Goal: Information Seeking & Learning: Learn about a topic

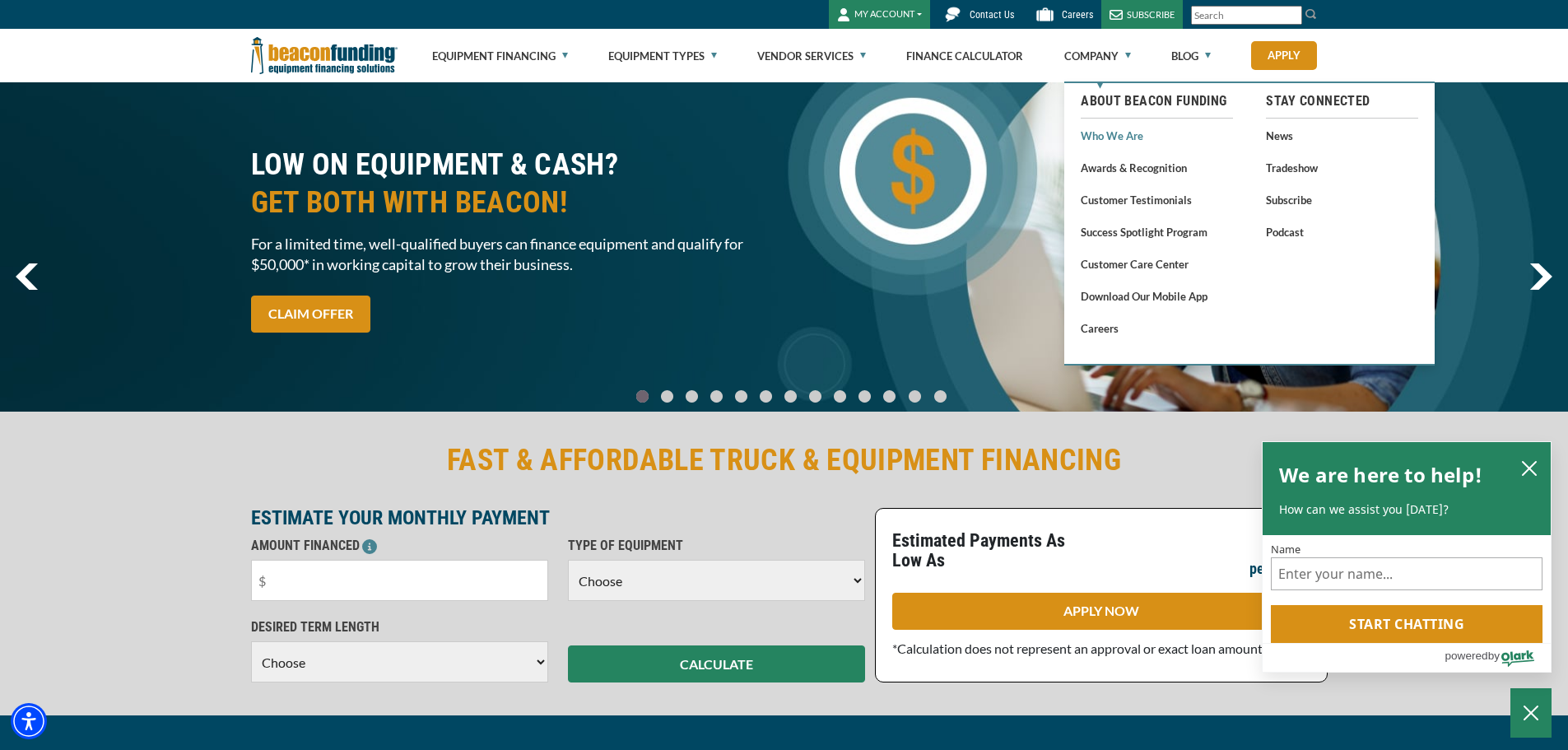
click at [1129, 141] on link "Who We Are" at bounding box center [1156, 135] width 152 height 21
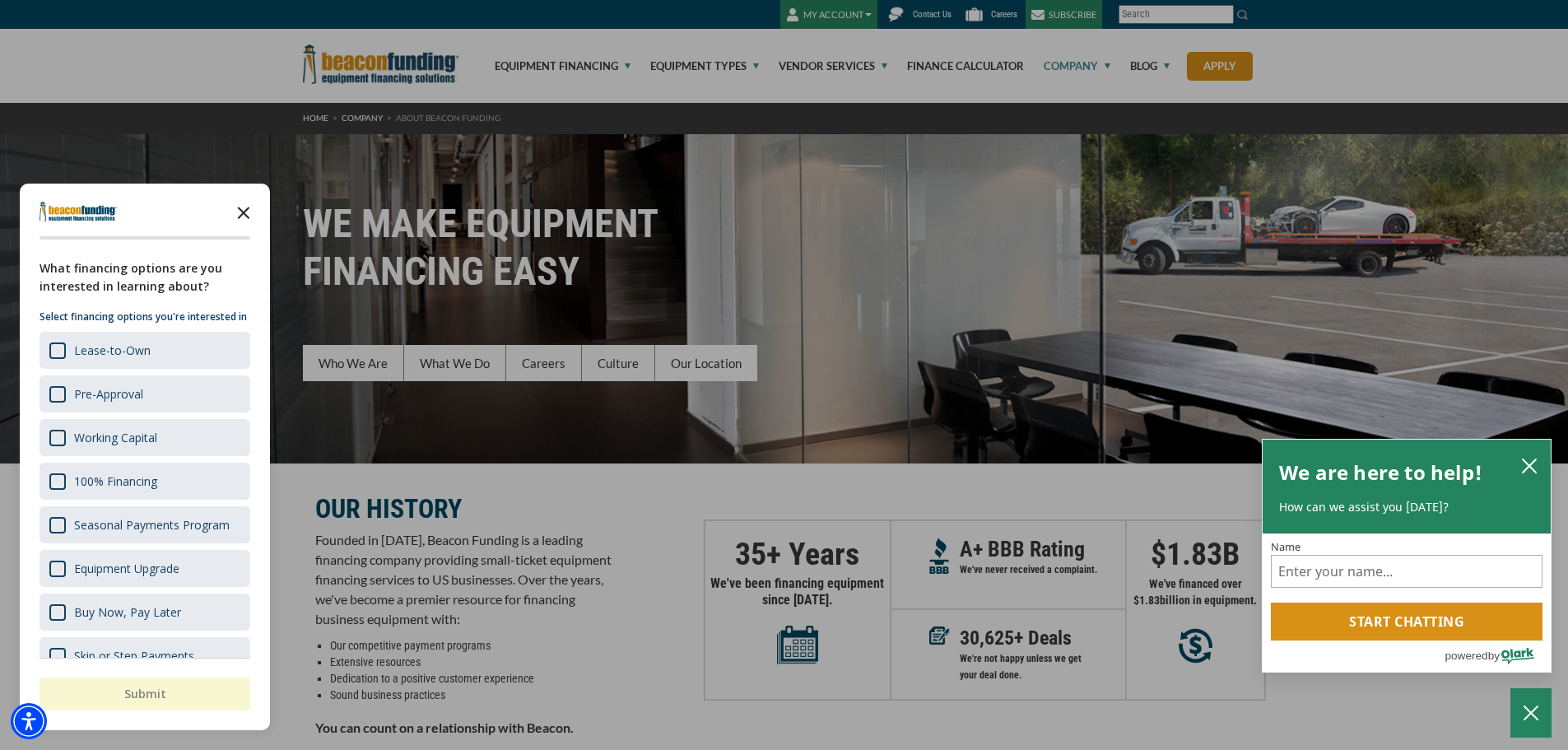
click at [245, 203] on icon "Close the survey" at bounding box center [243, 211] width 33 height 33
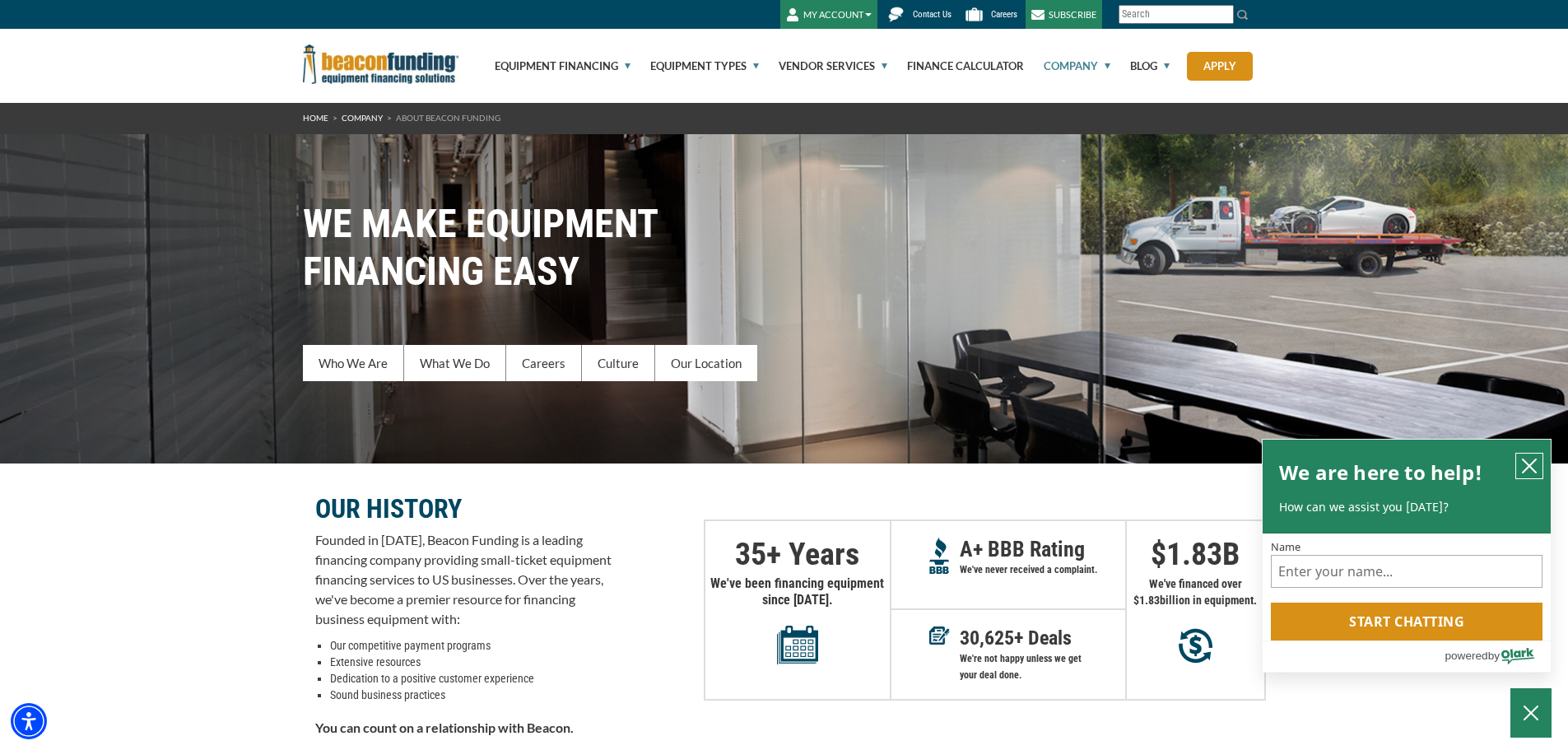
click at [1535, 464] on icon "close chatbox" at bounding box center [1528, 465] width 16 height 16
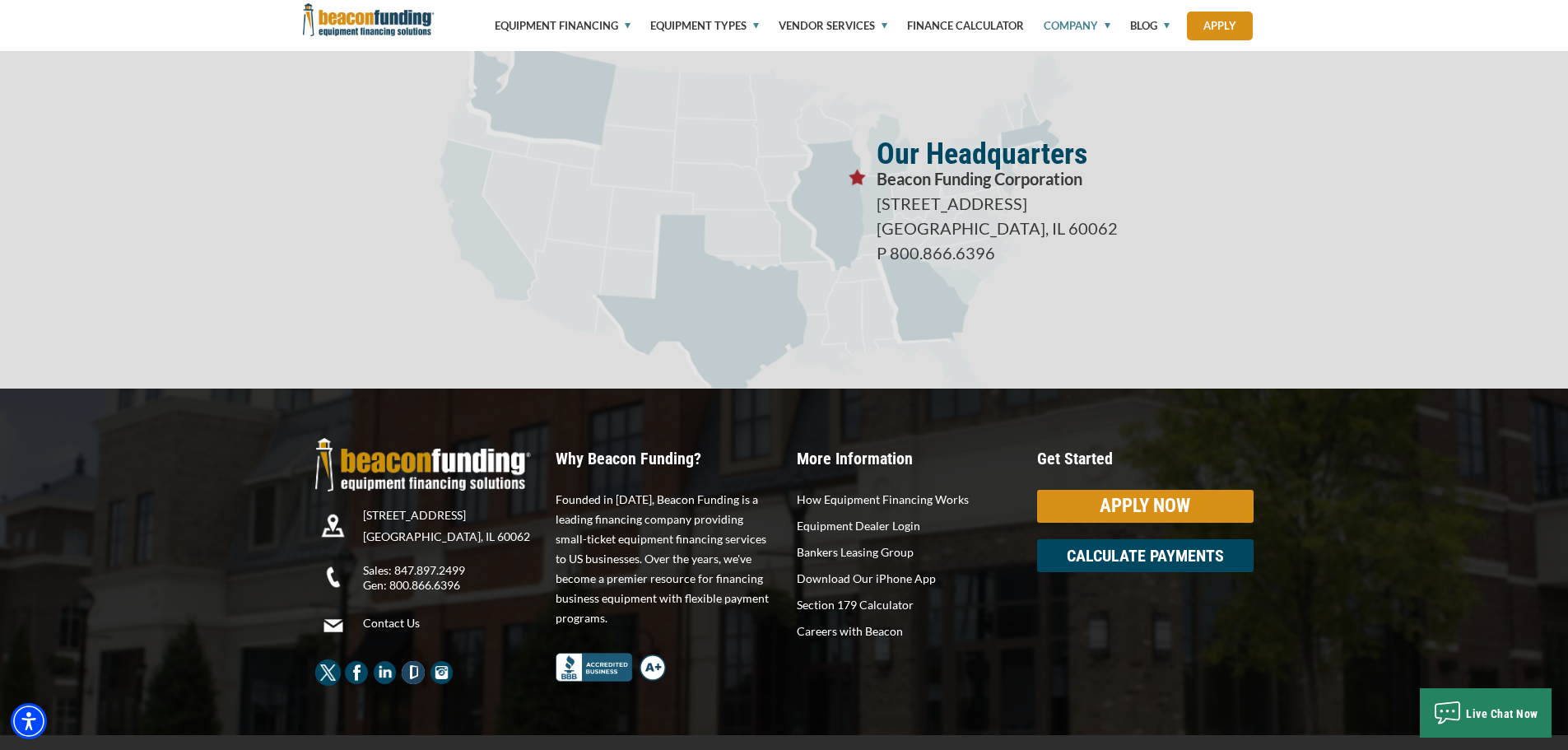
scroll to position [2912, 0]
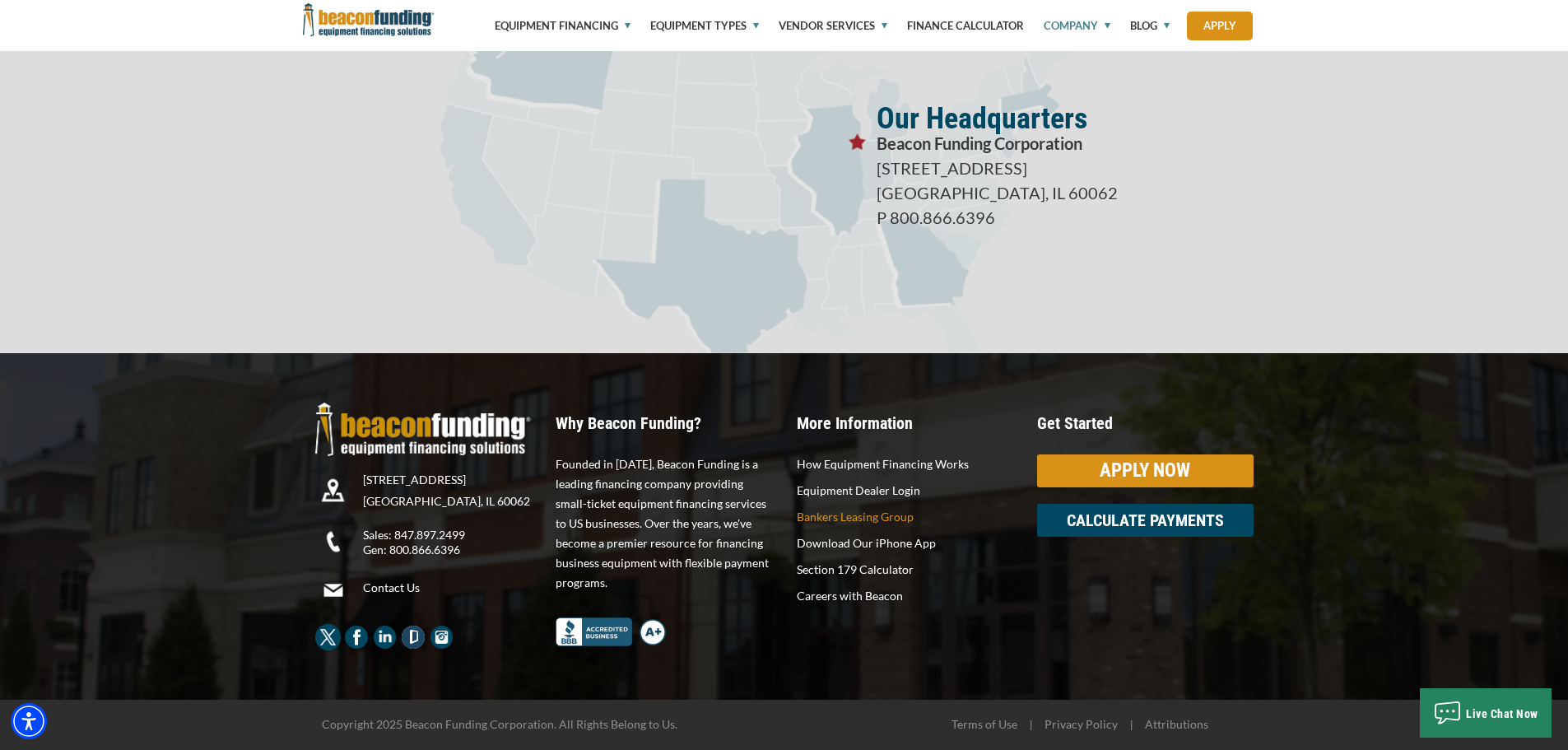
click at [880, 513] on p "Bankers Leasing Group" at bounding box center [905, 516] width 216 height 20
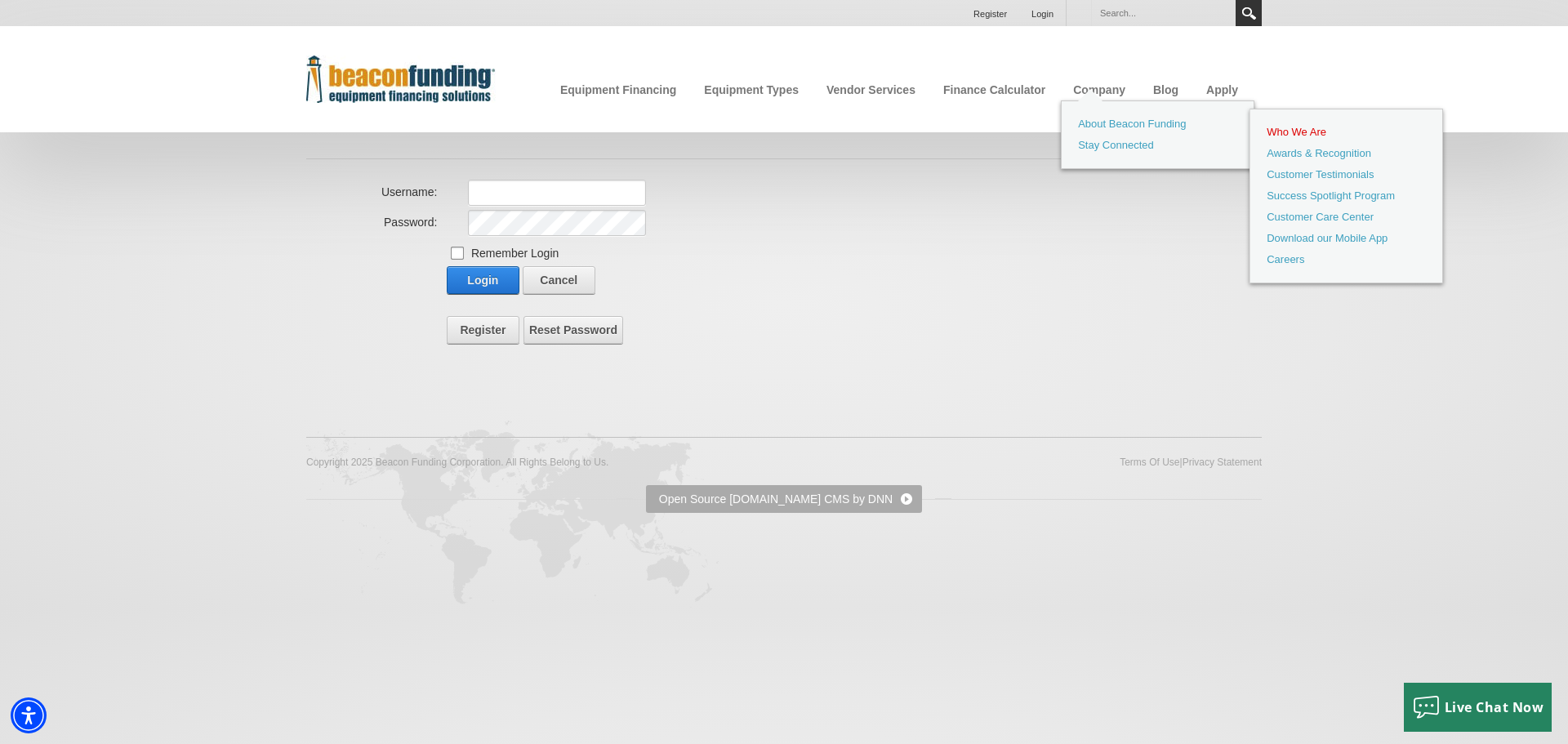
click at [1290, 124] on link "Who We Are" at bounding box center [1346, 132] width 184 height 22
